Goal: Check status: Check status

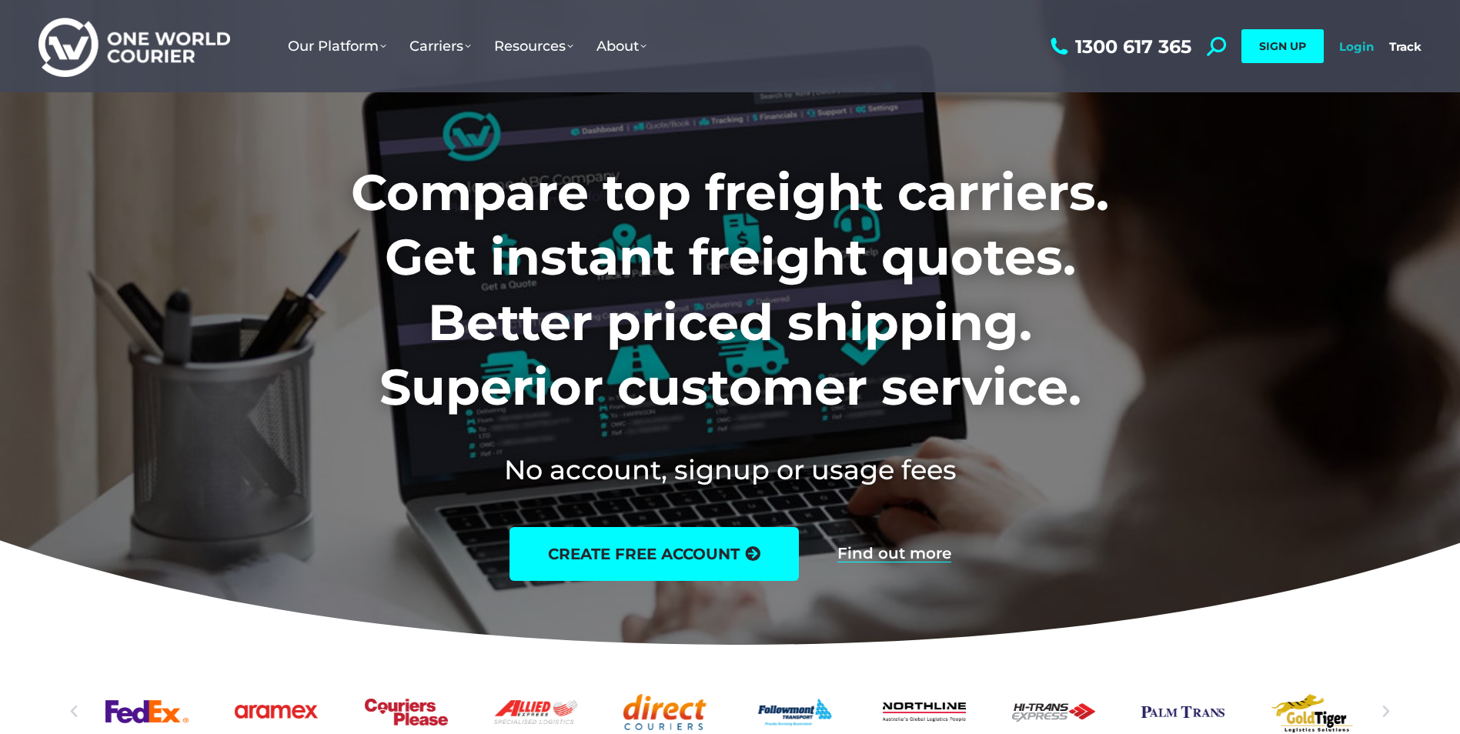
click at [1343, 50] on link "Login" at bounding box center [1356, 46] width 35 height 15
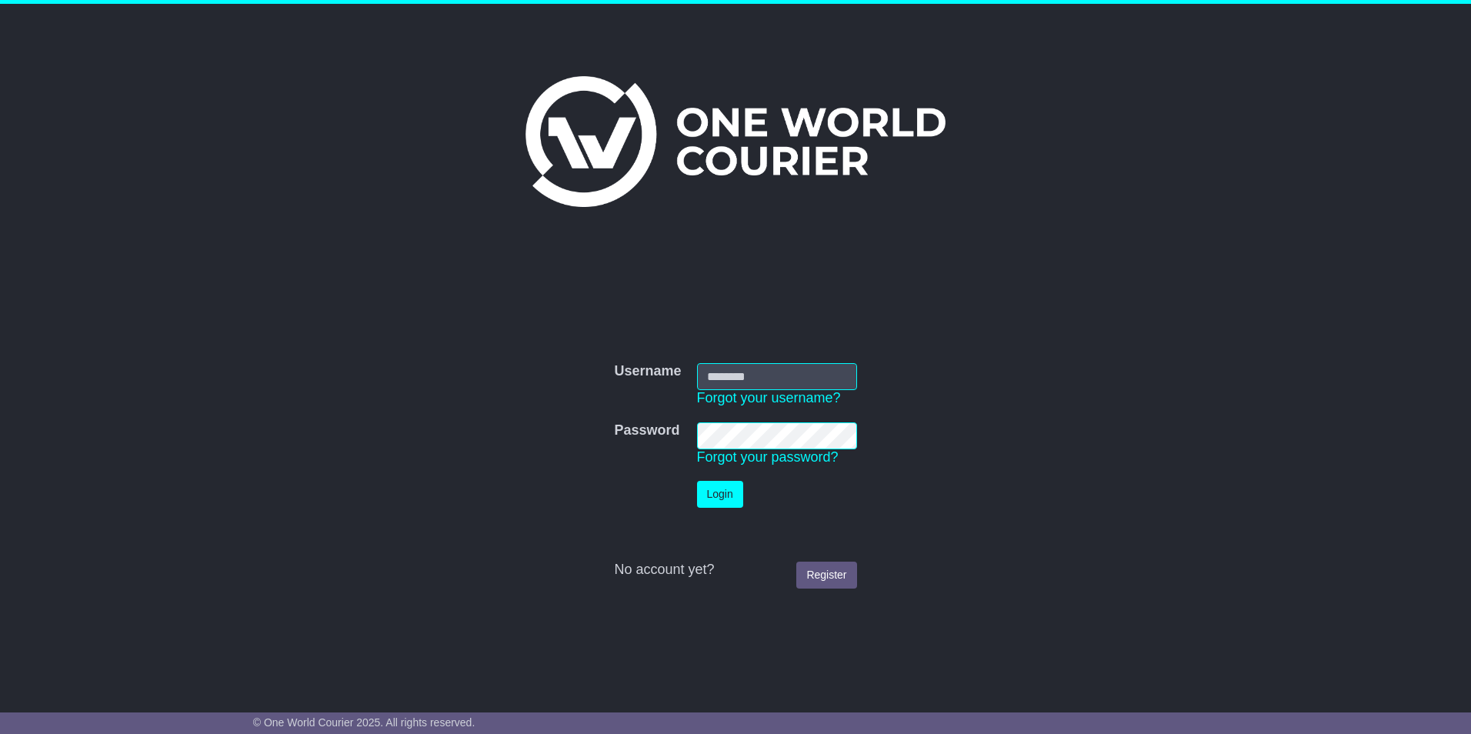
type input "**********"
click at [727, 493] on button "Login" at bounding box center [720, 494] width 46 height 27
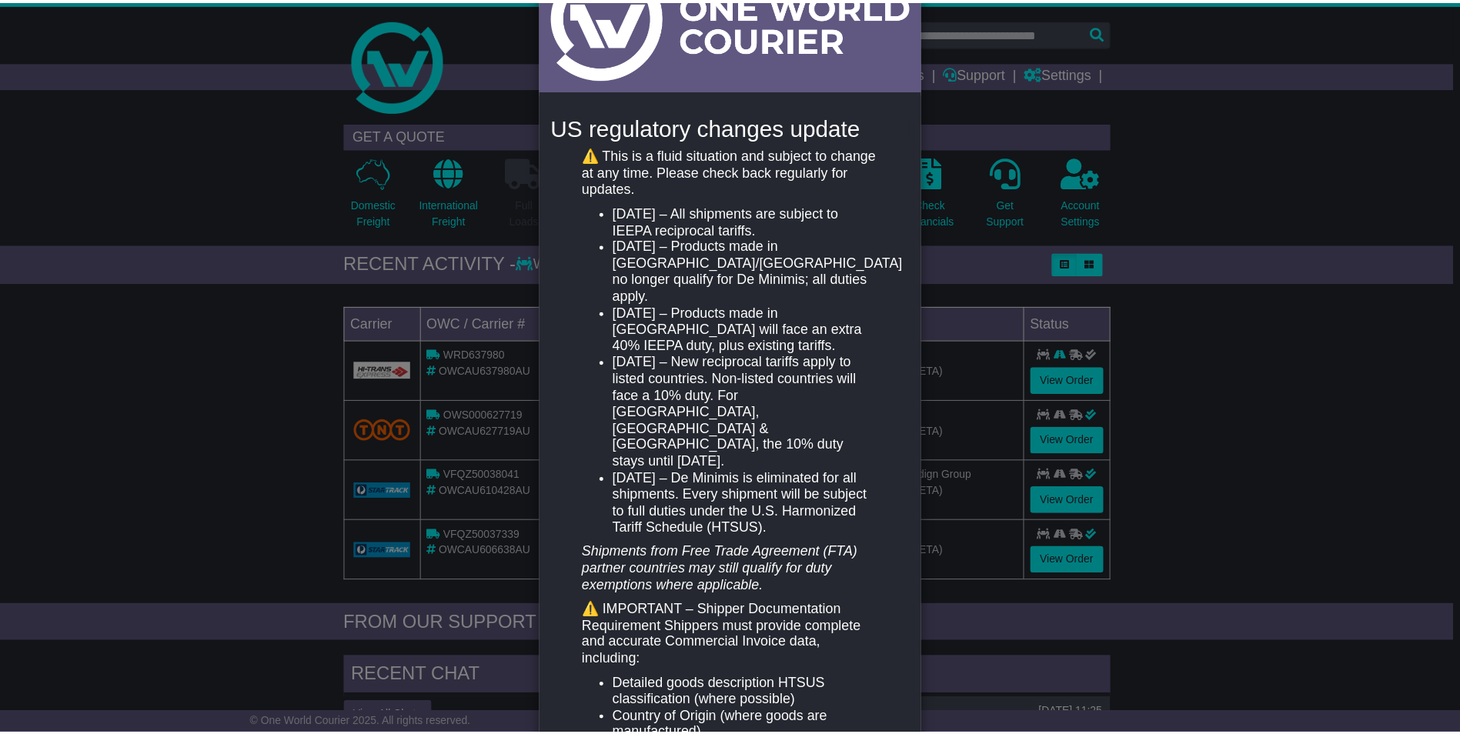
scroll to position [154, 0]
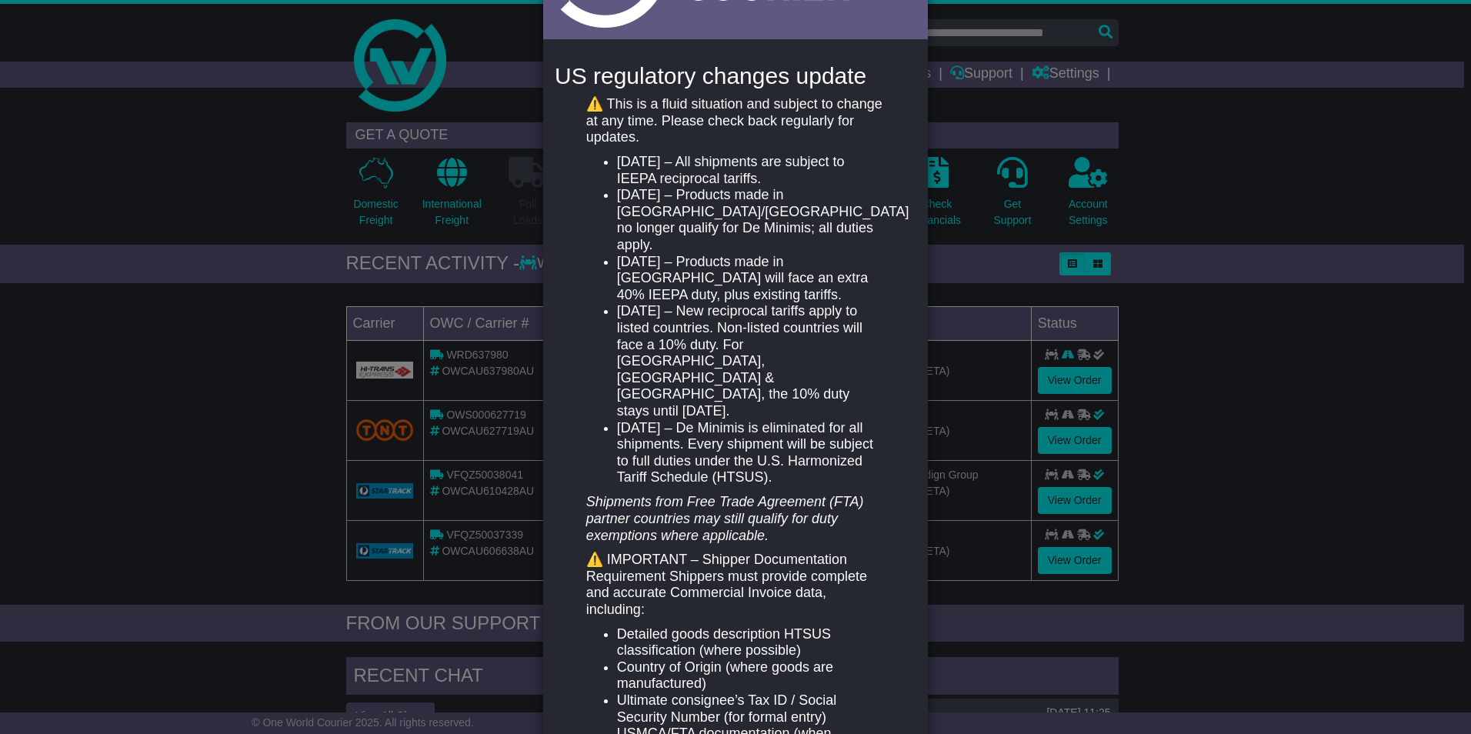
click at [1327, 349] on div "New notification × US regulatory changes update ⚠️ This is a fluid situation an…" at bounding box center [735, 367] width 1471 height 734
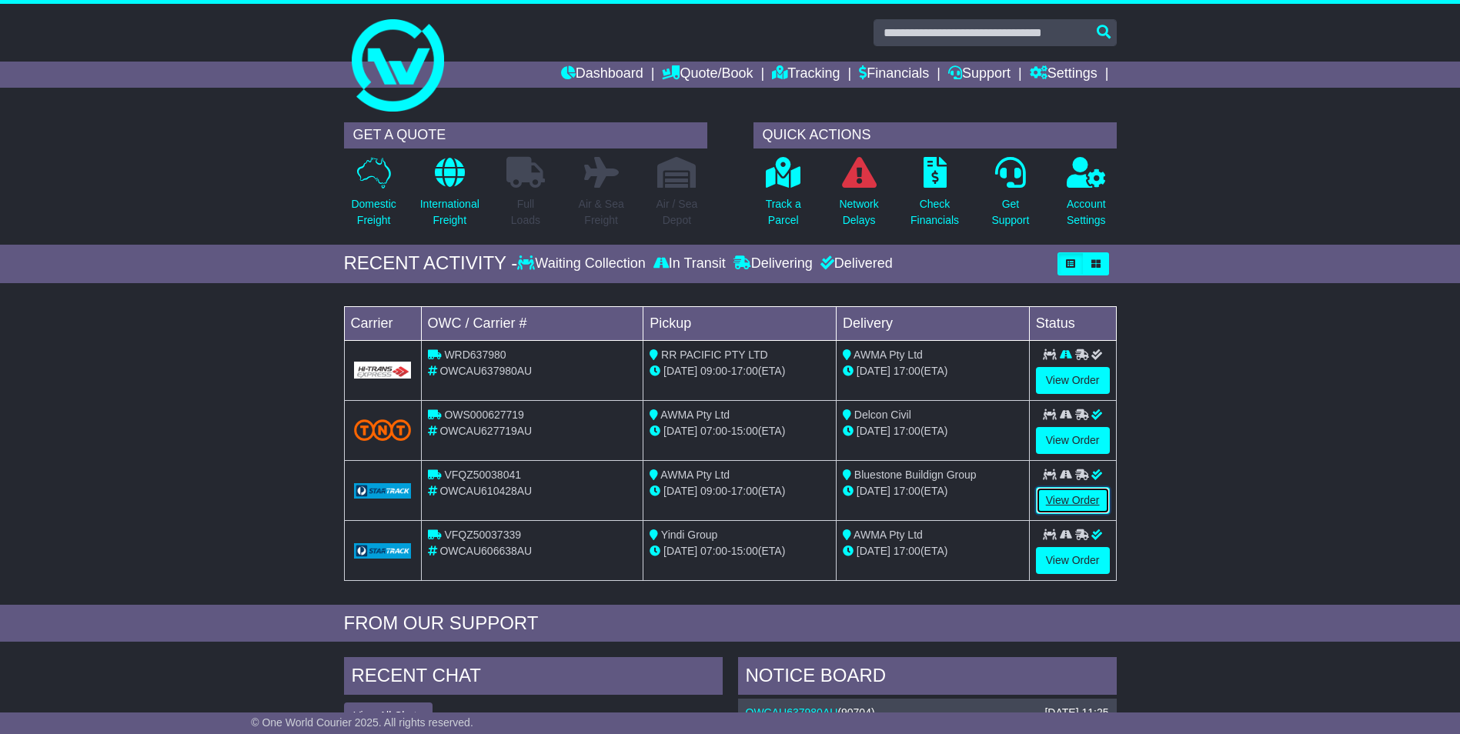
click at [1086, 499] on link "View Order" at bounding box center [1073, 500] width 74 height 27
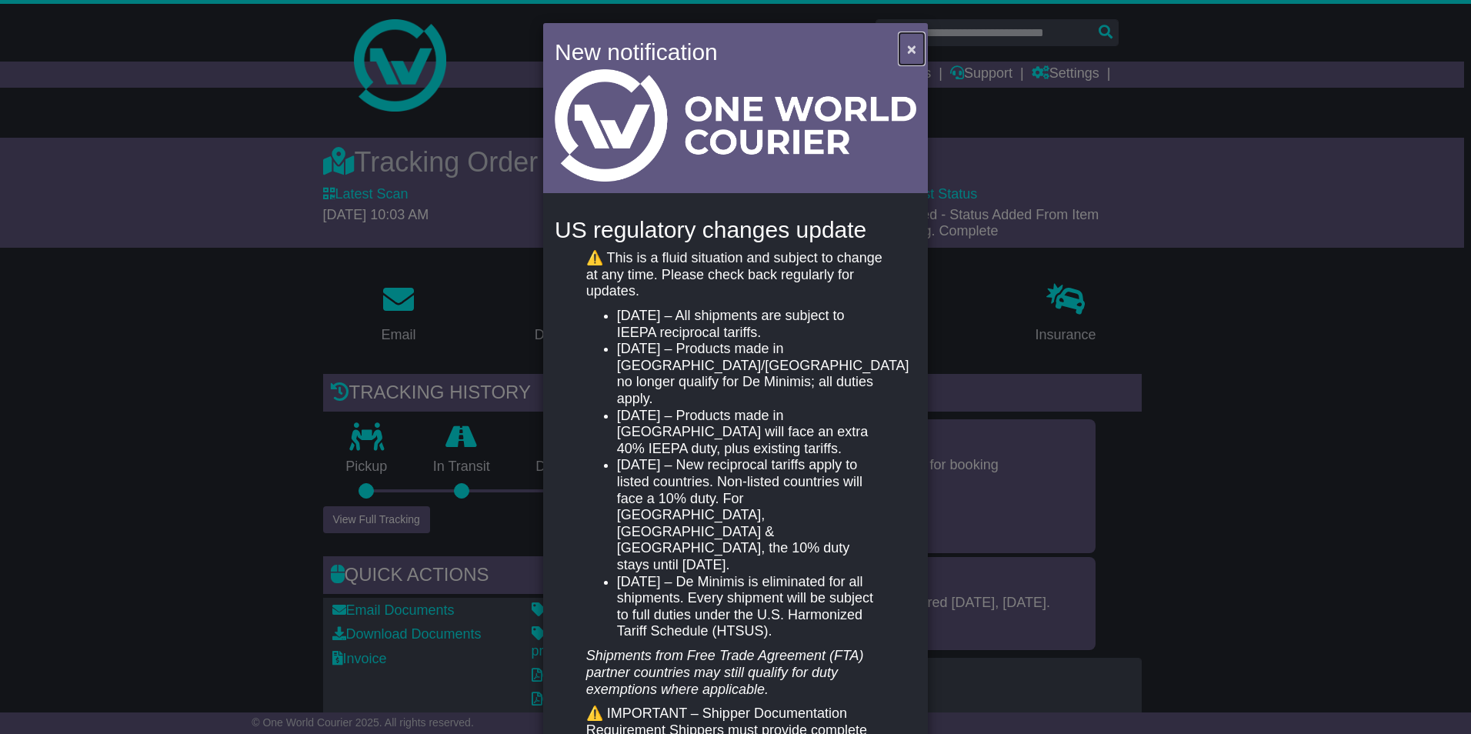
click at [907, 50] on span "×" at bounding box center [911, 49] width 9 height 18
click at [910, 49] on span "×" at bounding box center [911, 49] width 9 height 18
